Goal: Task Accomplishment & Management: Complete application form

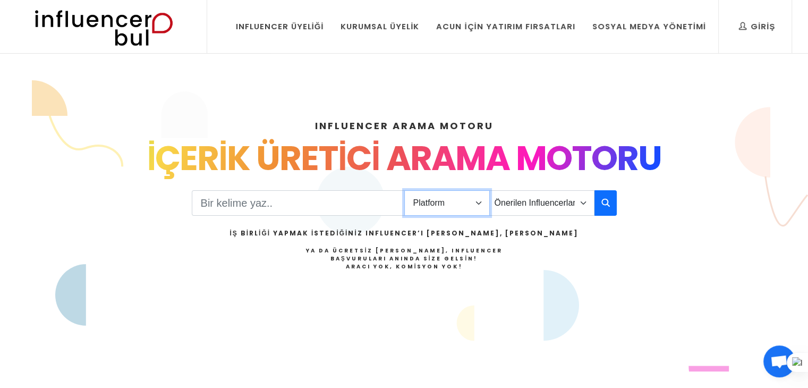
click at [473, 203] on select "Platform Instagram Facebook Youtube Tiktok Twitter Twitch" at bounding box center [447, 203] width 86 height 26
select select "1"
click at [404, 190] on select "Platform Instagram Facebook Youtube Tiktok Twitter Twitch" at bounding box center [447, 203] width 86 height 26
click at [578, 207] on select "Önerilen Influencerlar Aile & Çocuk & Ebeveyn Alışveriş & Giyim & Aksesuar Arab…" at bounding box center [542, 203] width 105 height 26
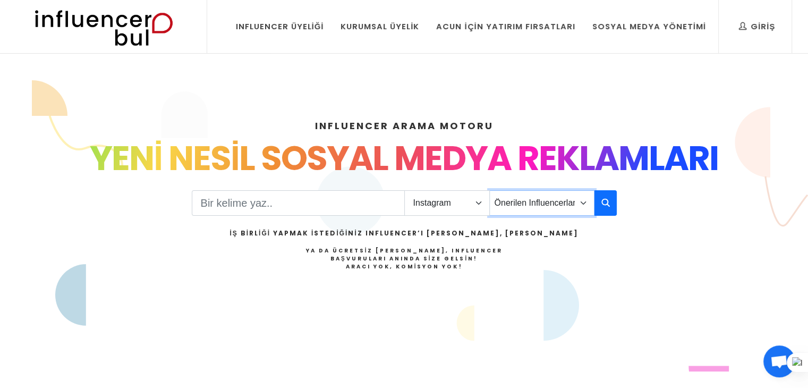
select select "29"
click at [490, 190] on select "Önerilen Influencerlar Aile & Çocuk & Ebeveyn Alışveriş & Giyim & Aksesuar Arab…" at bounding box center [542, 203] width 105 height 26
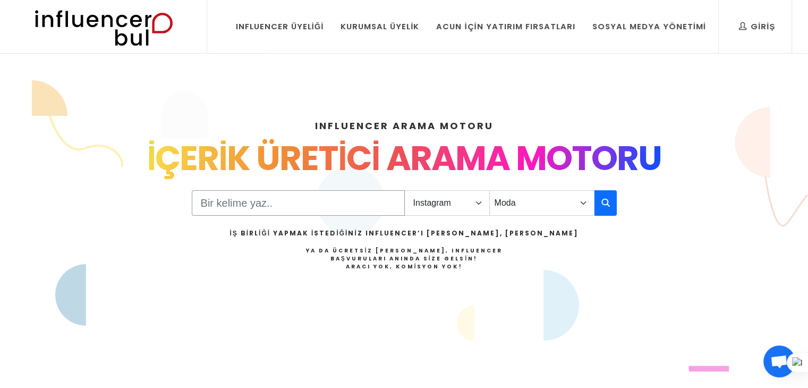
click at [313, 199] on input "Search" at bounding box center [298, 203] width 213 height 26
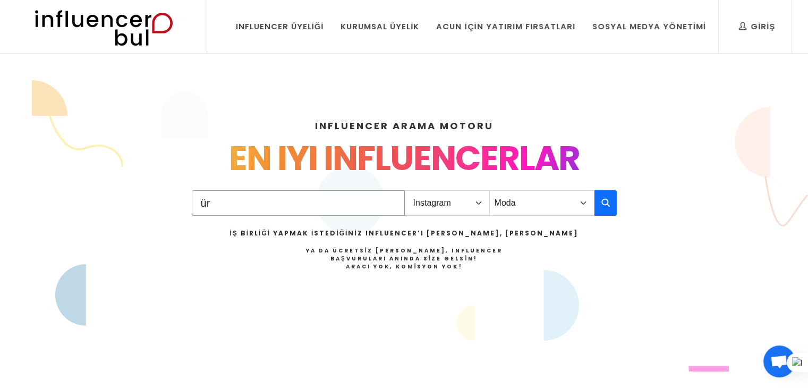
type input "ü"
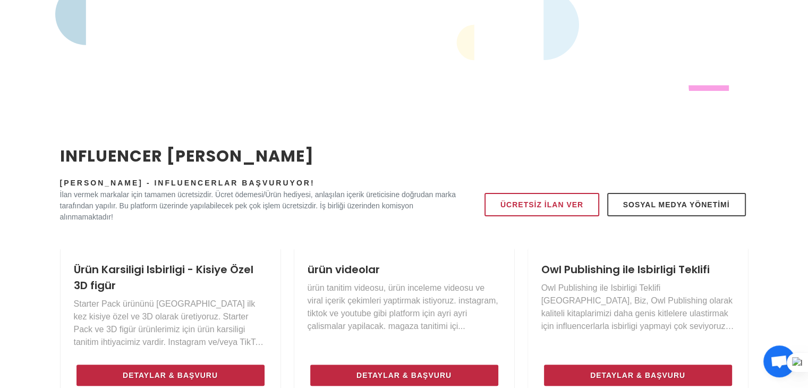
scroll to position [266, 0]
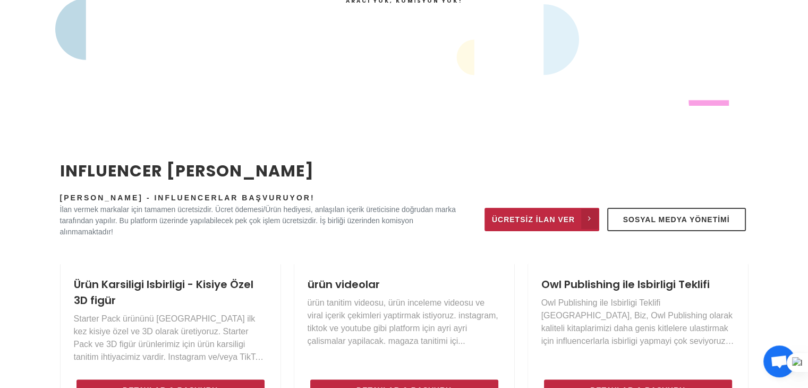
click at [544, 209] on link "Ücretsiz İlan Ver" at bounding box center [542, 219] width 115 height 23
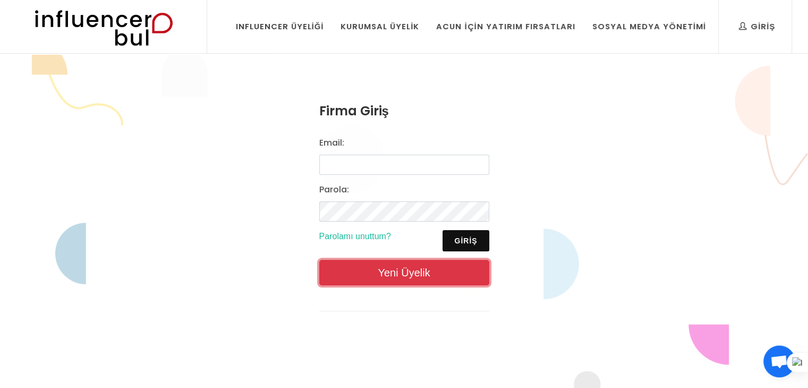
click at [416, 264] on link "Yeni Üyelik" at bounding box center [404, 273] width 170 height 26
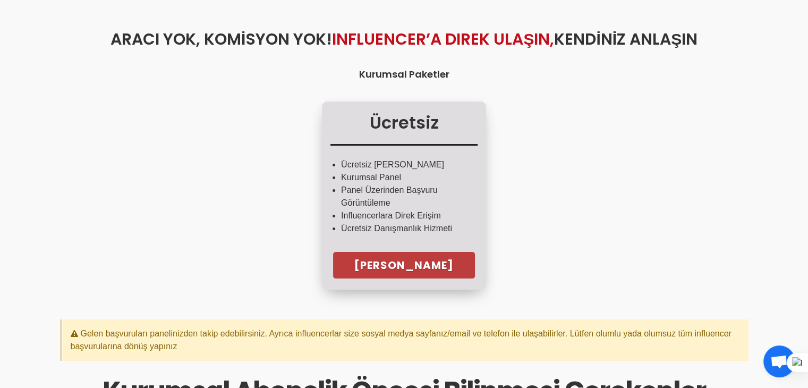
click at [402, 261] on link "Hemen Başla" at bounding box center [404, 265] width 142 height 27
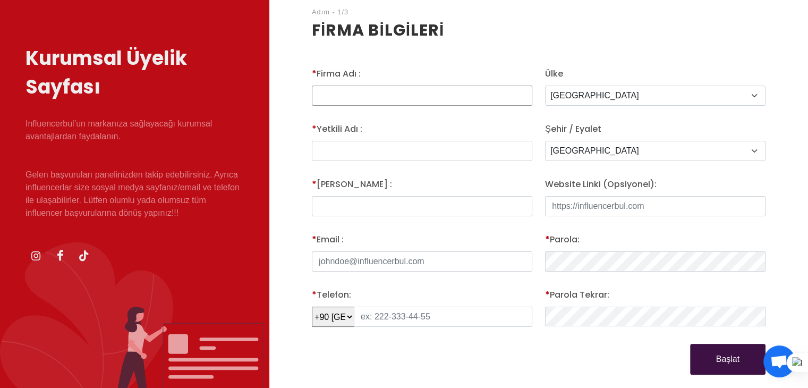
click at [353, 98] on input "* Firma Adı :" at bounding box center [422, 96] width 221 height 20
type input "dadaş ayakkabı"
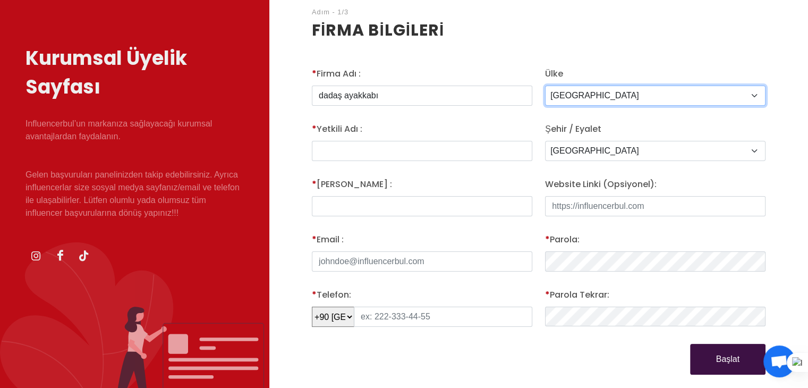
click at [636, 92] on select "Türkiye Afghanistan Albania Algeria American Samoa Andorra Angola Anguilla Anta…" at bounding box center [655, 96] width 221 height 20
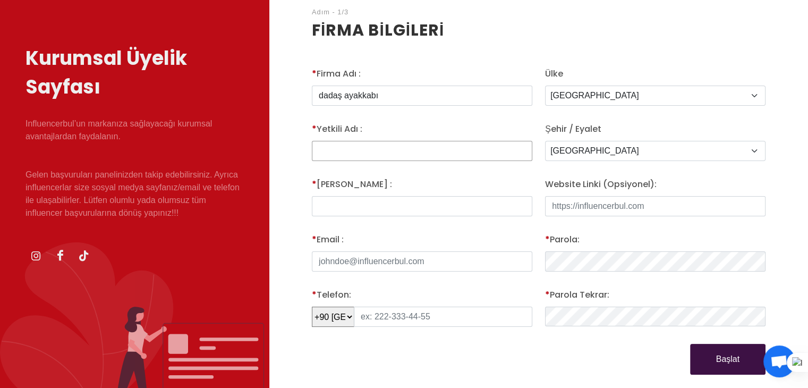
click at [341, 150] on input "text" at bounding box center [422, 151] width 221 height 20
type input "m"
type input "Muhammet Utku KUZU"
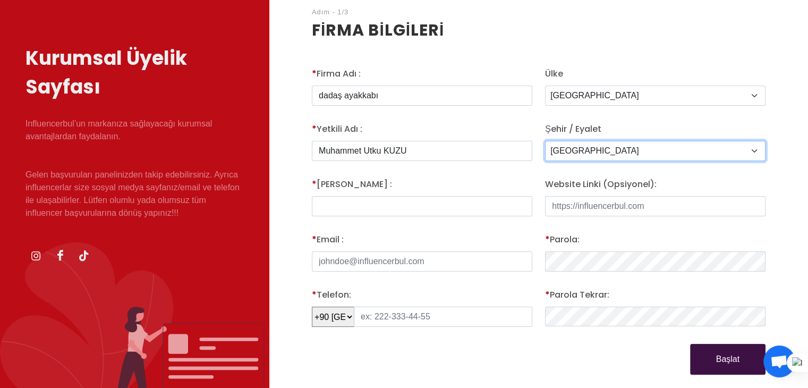
click at [585, 147] on select "Adana Adiyaman Afyon Agri Aksaray Amasya Ankara Antalya Ardahan Artvin Aydin Ba…" at bounding box center [655, 151] width 221 height 20
select select "3693"
click at [545, 141] on select "Adana Adiyaman Afyon Agri Aksaray Amasya Ankara Antalya Ardahan Artvin Aydin Ba…" at bounding box center [655, 151] width 221 height 20
click at [417, 149] on input "Muhammet Utku KUZU" at bounding box center [422, 151] width 221 height 20
type input "Muhammet Utku"
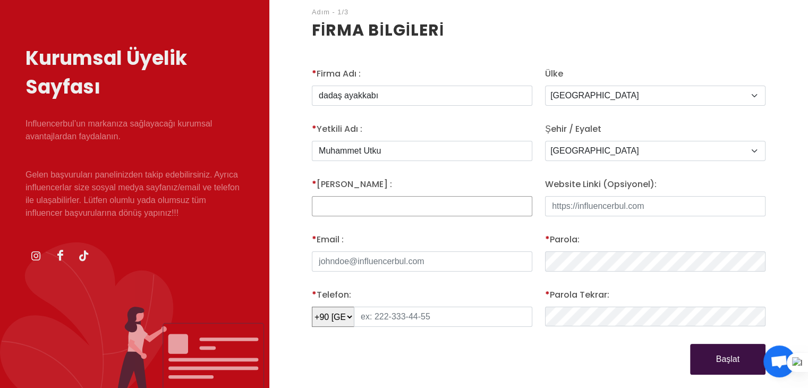
click at [375, 197] on input "* Yetkili Adı :" at bounding box center [422, 206] width 221 height 20
type input "KUZU"
click at [555, 209] on input "Website Linki (Opsiyonel):" at bounding box center [655, 206] width 221 height 20
click at [410, 268] on input "* Email :" at bounding box center [422, 261] width 221 height 20
type input "utkukuzu2524@gmail.com"
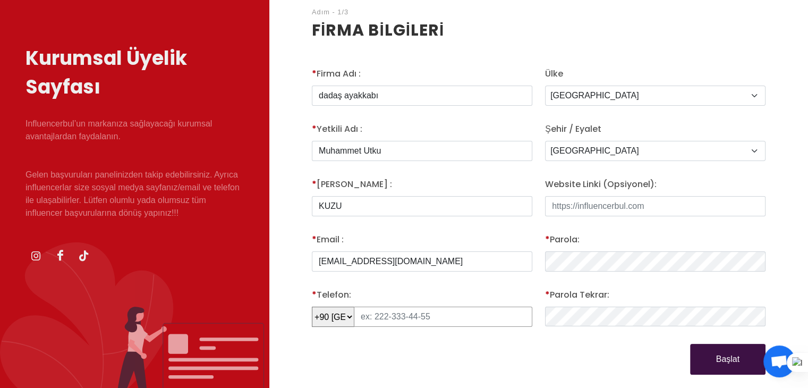
click at [386, 317] on input "text" at bounding box center [443, 317] width 179 height 20
type input "546 602 66 38"
click at [599, 200] on input "Website Linki (Opsiyonel):" at bounding box center [655, 206] width 221 height 20
paste input "www.shopier.com/dadasayakkabiciniz"
type input "www.shopier.com/dadasayakkabiciniz"
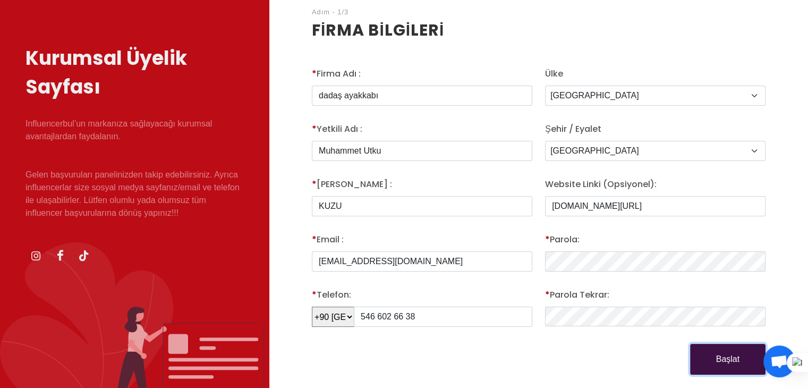
click at [706, 347] on button "Başlat" at bounding box center [727, 359] width 75 height 31
